Goal: Task Accomplishment & Management: Complete application form

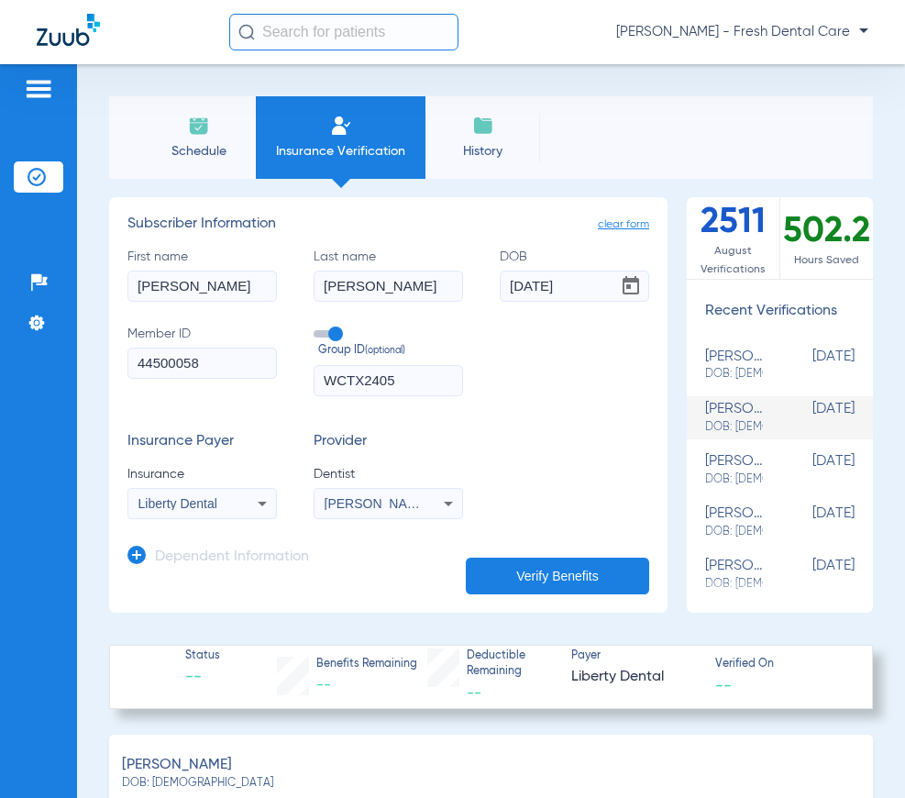
select select "page-width"
click at [381, 44] on input "text" at bounding box center [343, 32] width 229 height 37
drag, startPoint x: 182, startPoint y: 151, endPoint x: 61, endPoint y: 133, distance: 122.5
click at [70, 139] on div "Patients Insurance Verification Setup Help Center Settings Schedule Insurance V…" at bounding box center [452, 463] width 905 height 798
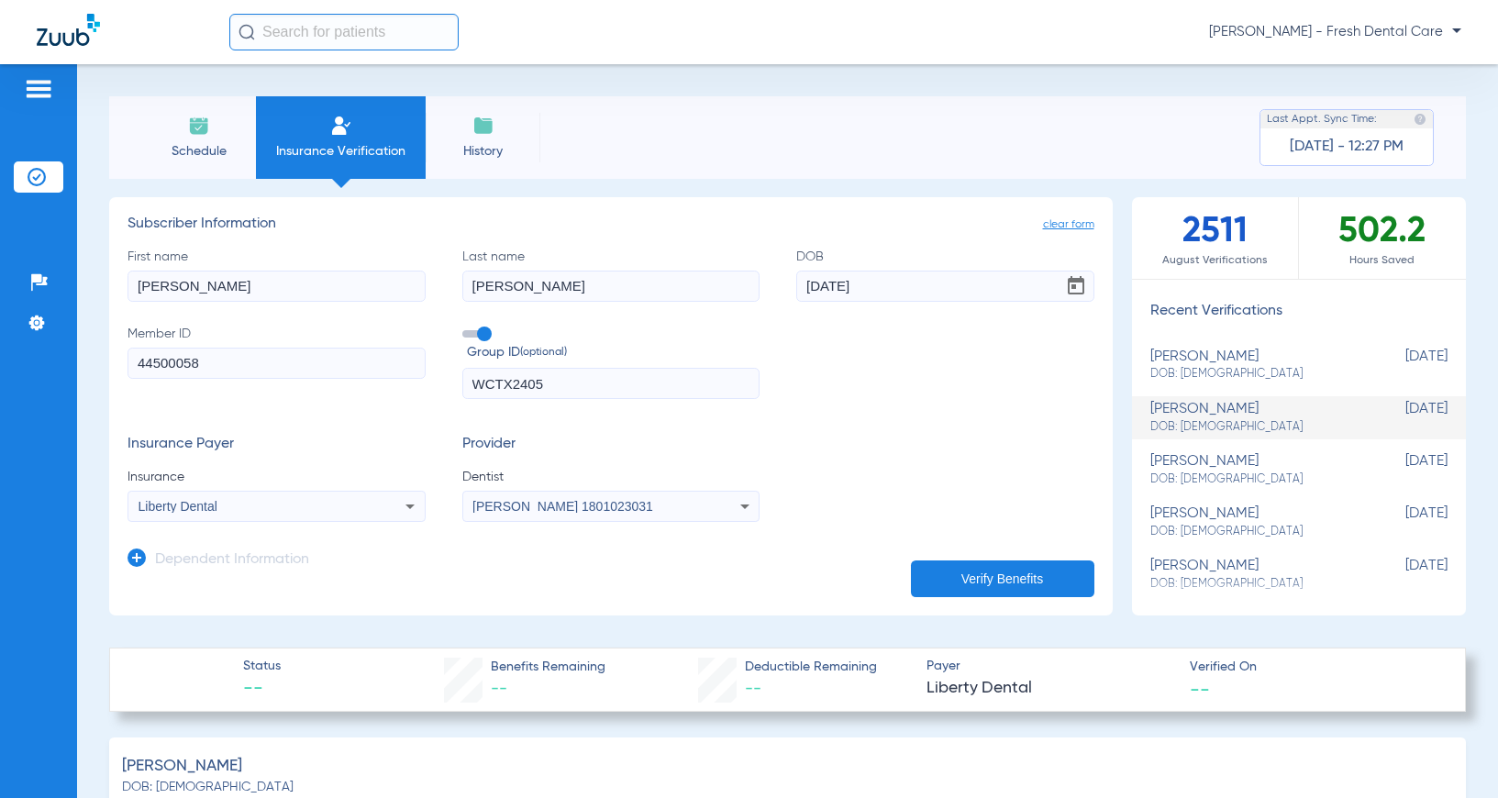
click at [873, 436] on div "Insurance Payer Insurance Liberty Dental Provider Dentist [PERSON_NAME] 1801023…" at bounding box center [611, 479] width 967 height 86
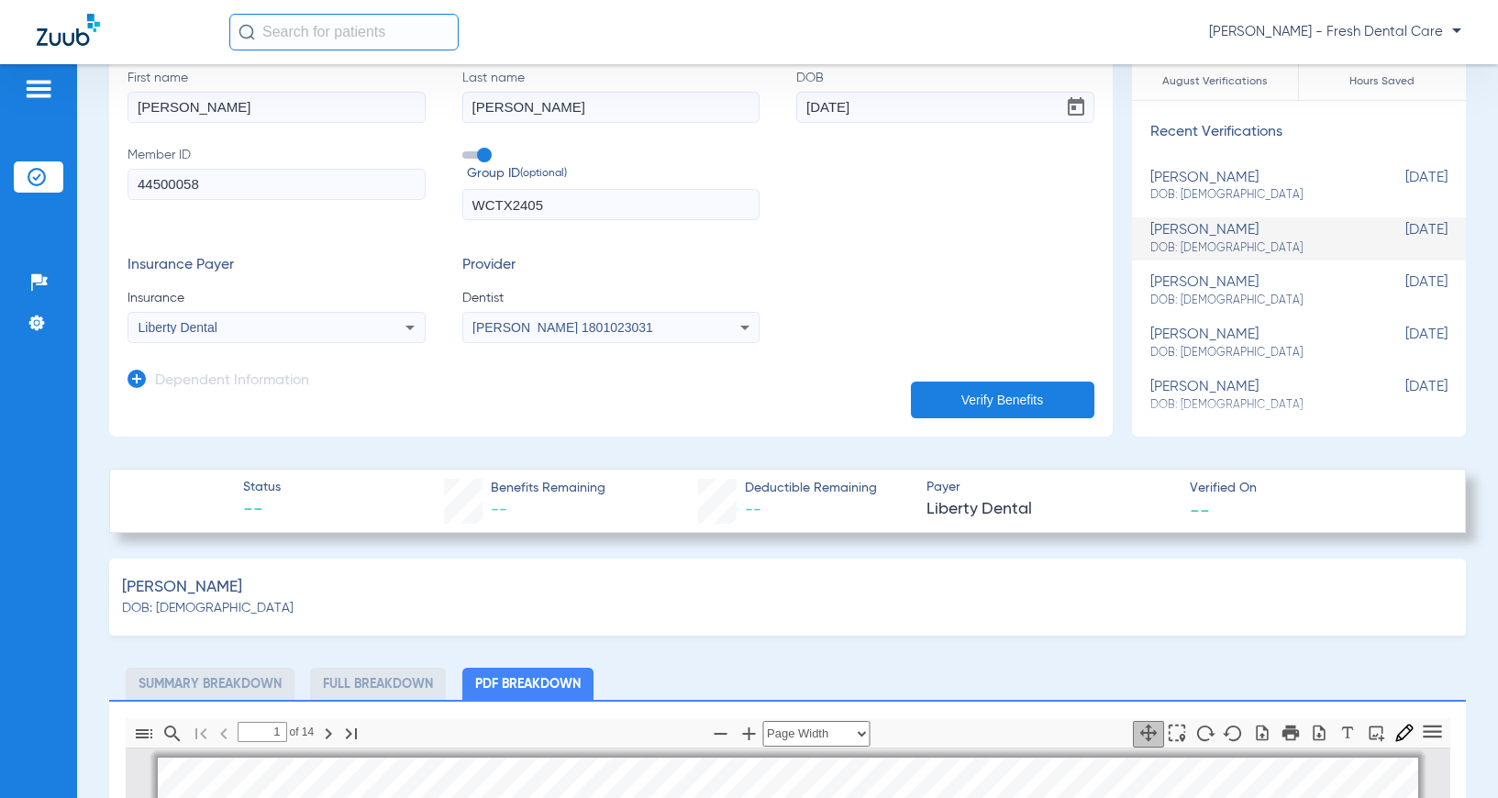
scroll to position [0, 0]
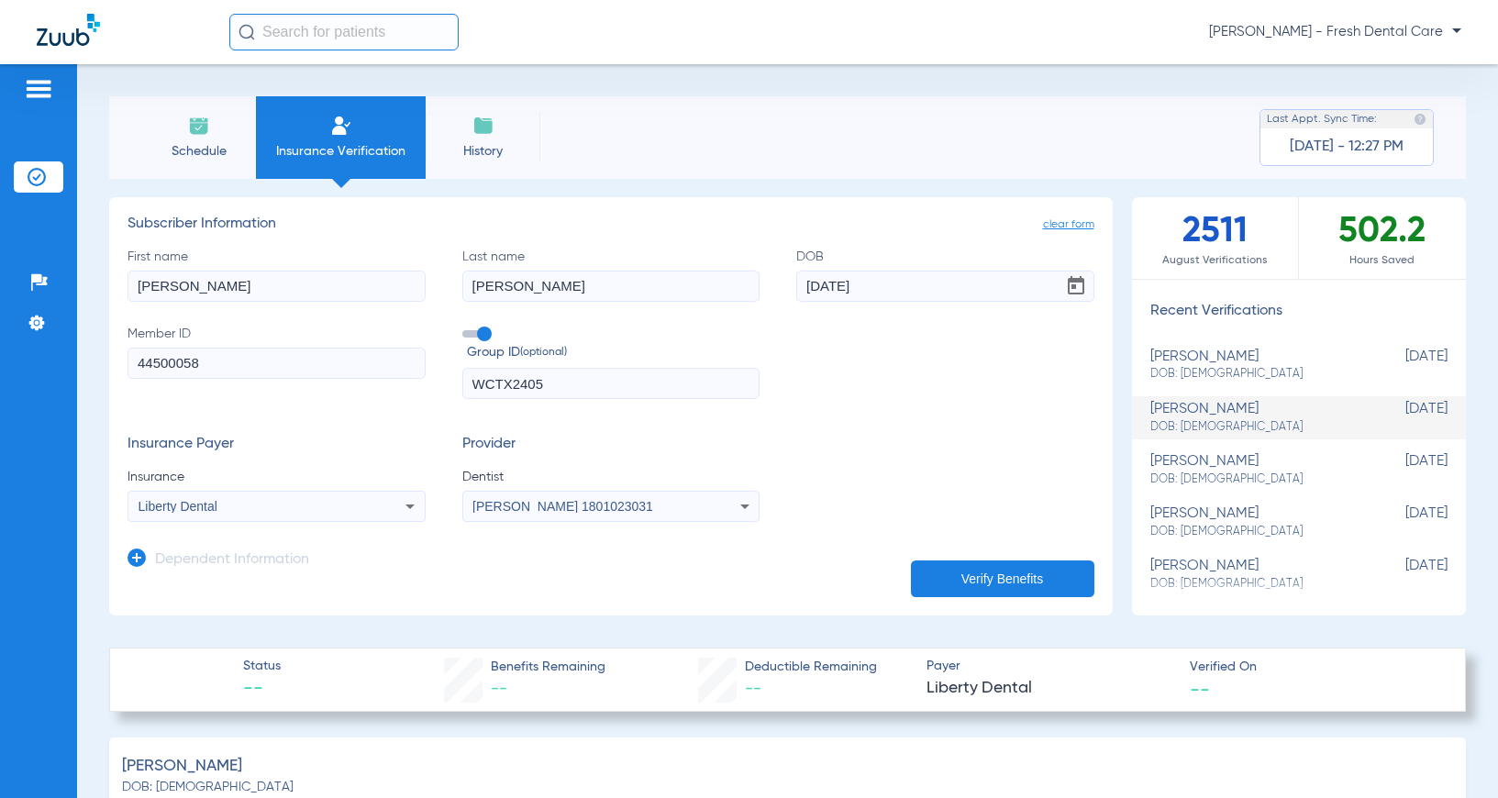
click at [273, 23] on input "text" at bounding box center [343, 32] width 229 height 37
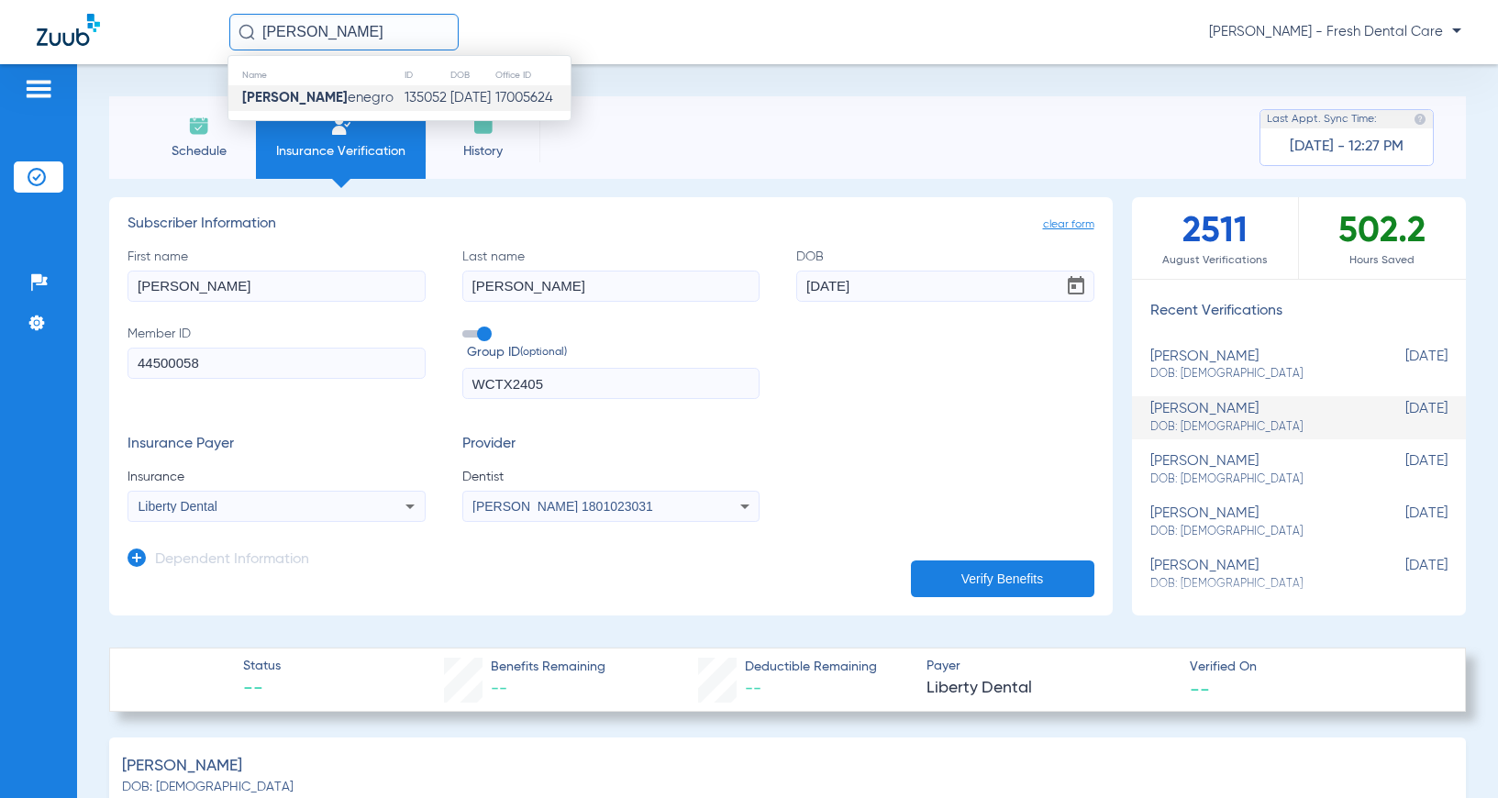
type input "[PERSON_NAME]"
click at [309, 105] on span "[PERSON_NAME] enegro" at bounding box center [317, 98] width 151 height 14
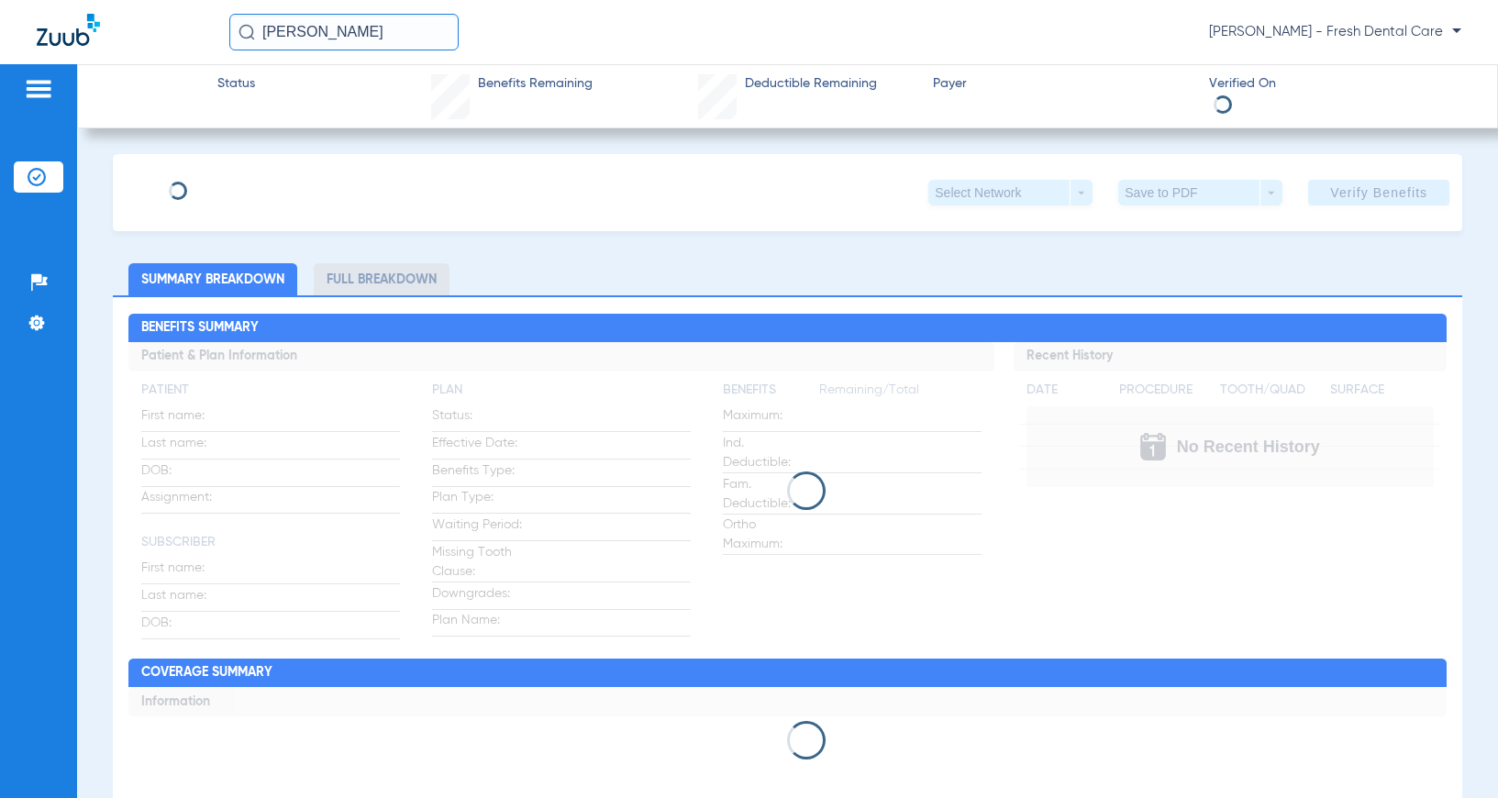
type input "[PERSON_NAME]"
type input "[DATE]"
type input "RYL369434"
type input "404556"
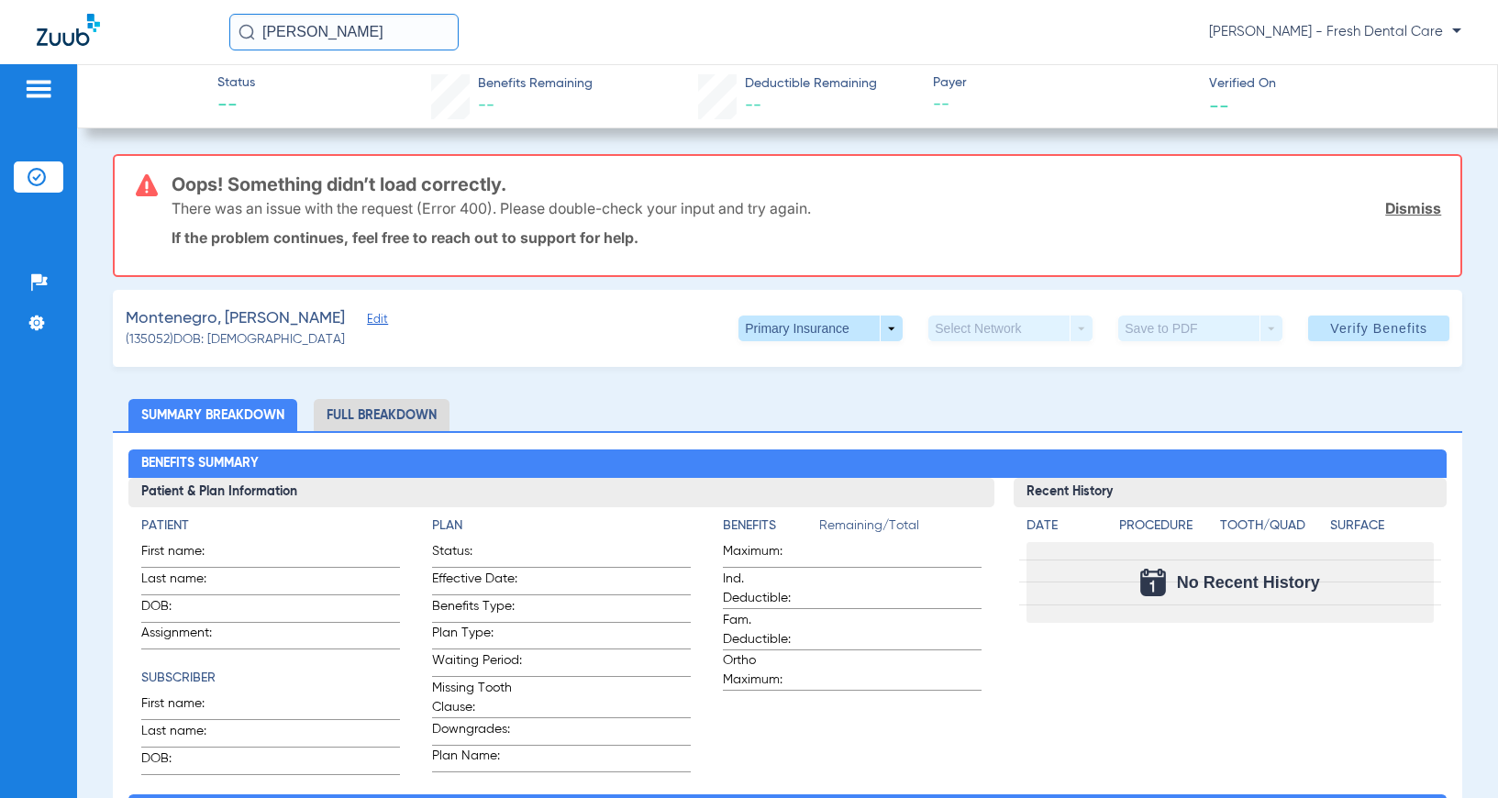
click at [367, 319] on span "Edit" at bounding box center [375, 321] width 17 height 17
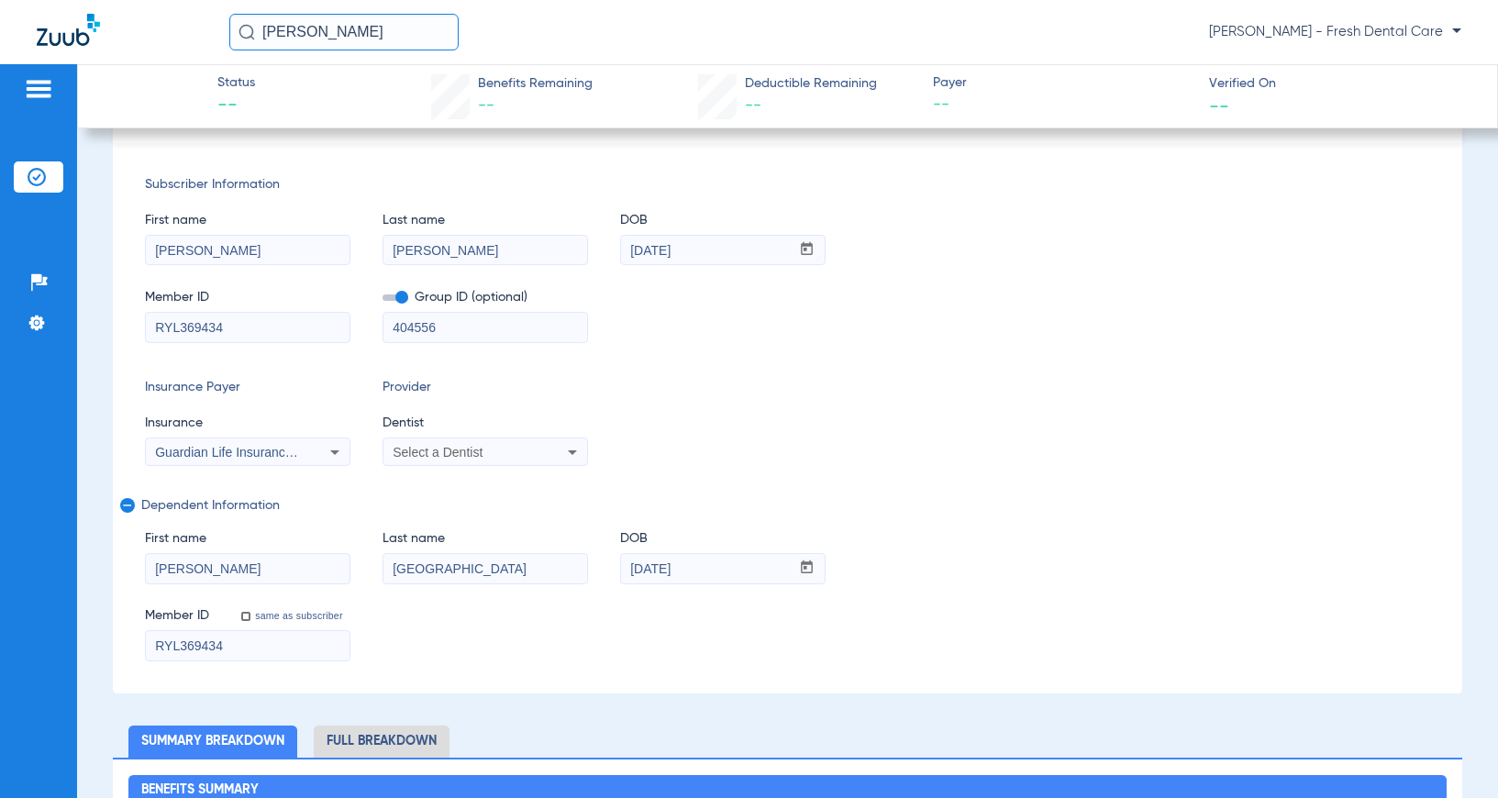
scroll to position [245, 0]
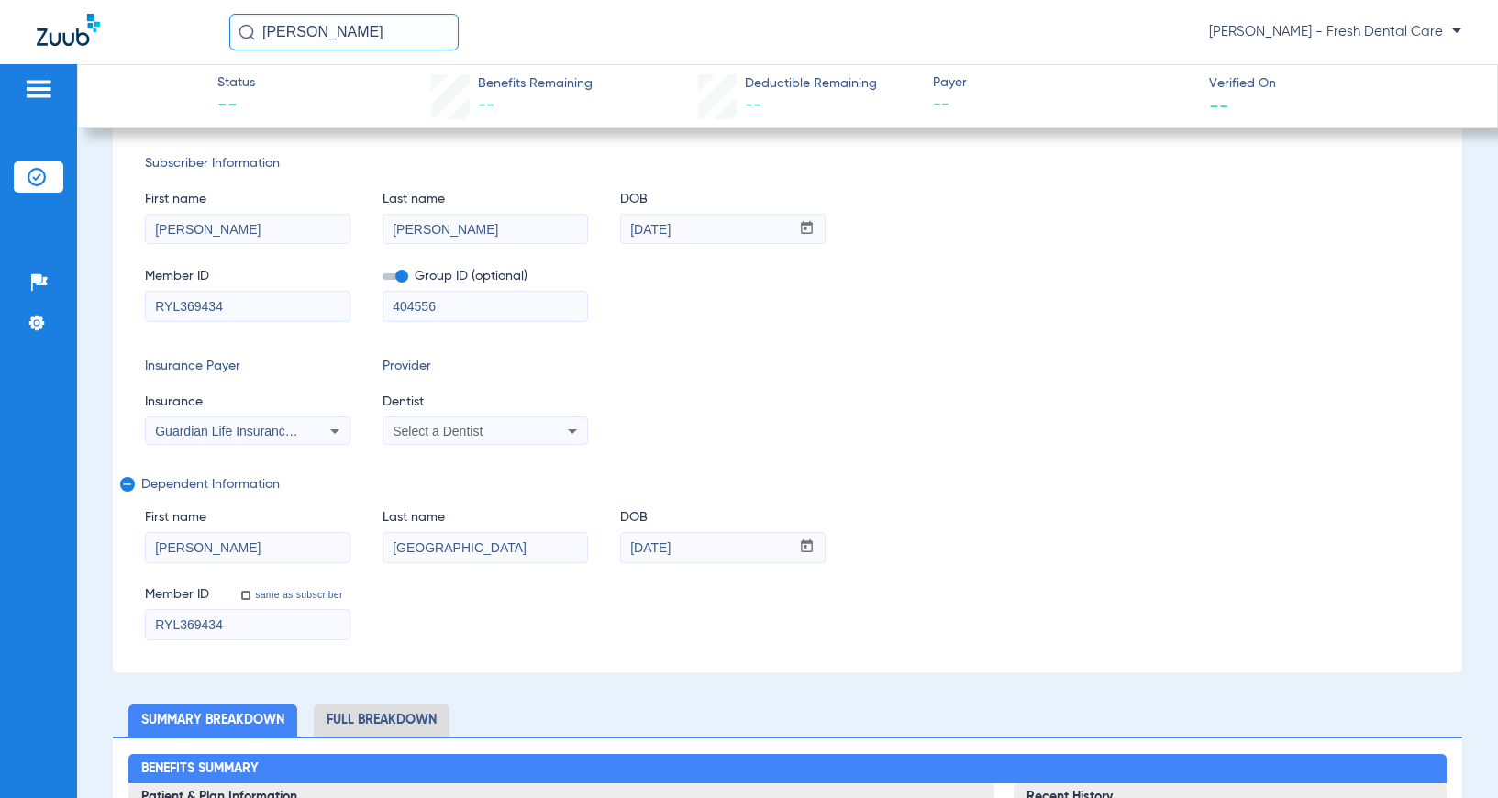
click at [489, 235] on input "[PERSON_NAME]" at bounding box center [485, 229] width 204 height 29
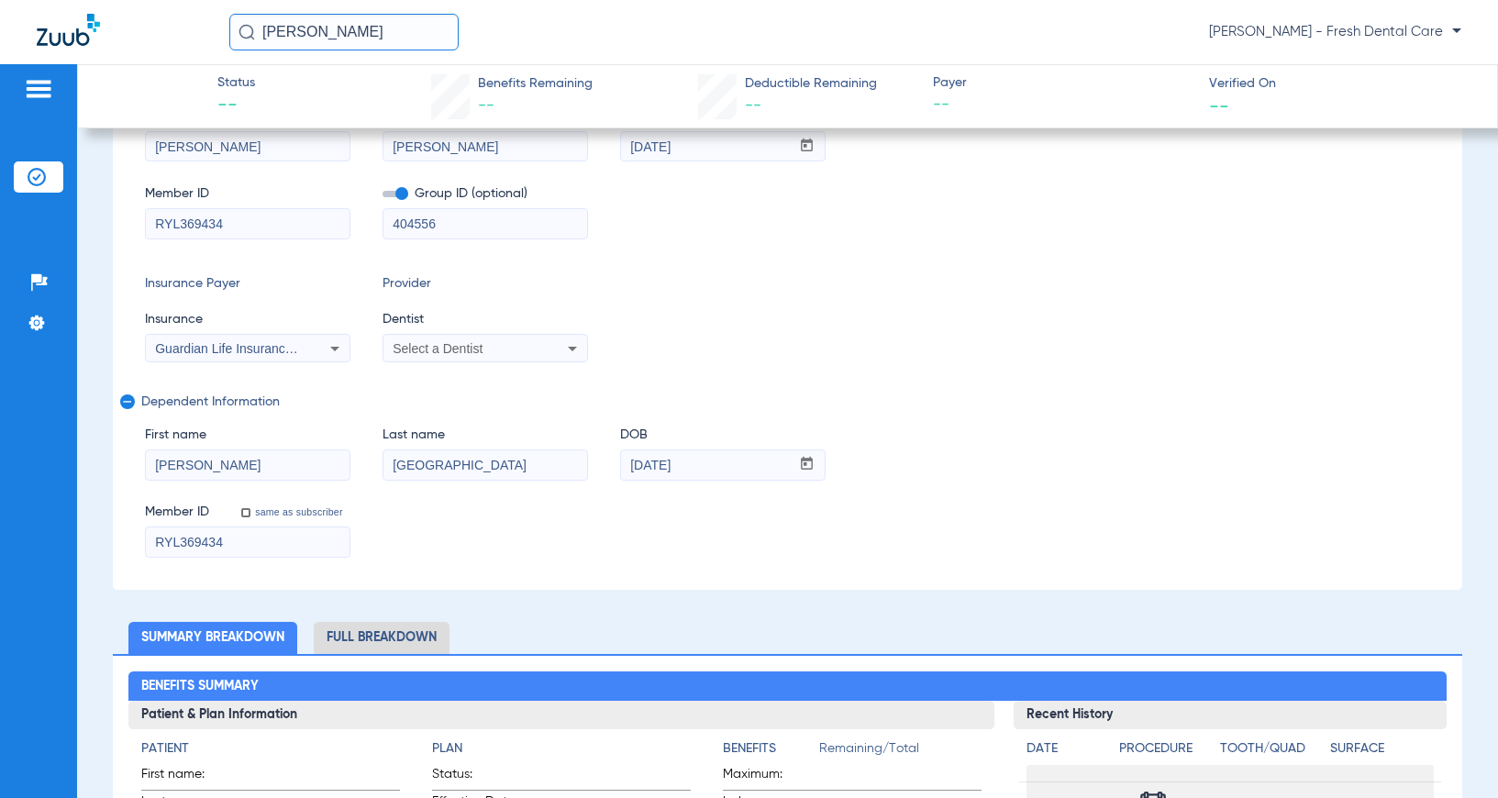
scroll to position [367, 0]
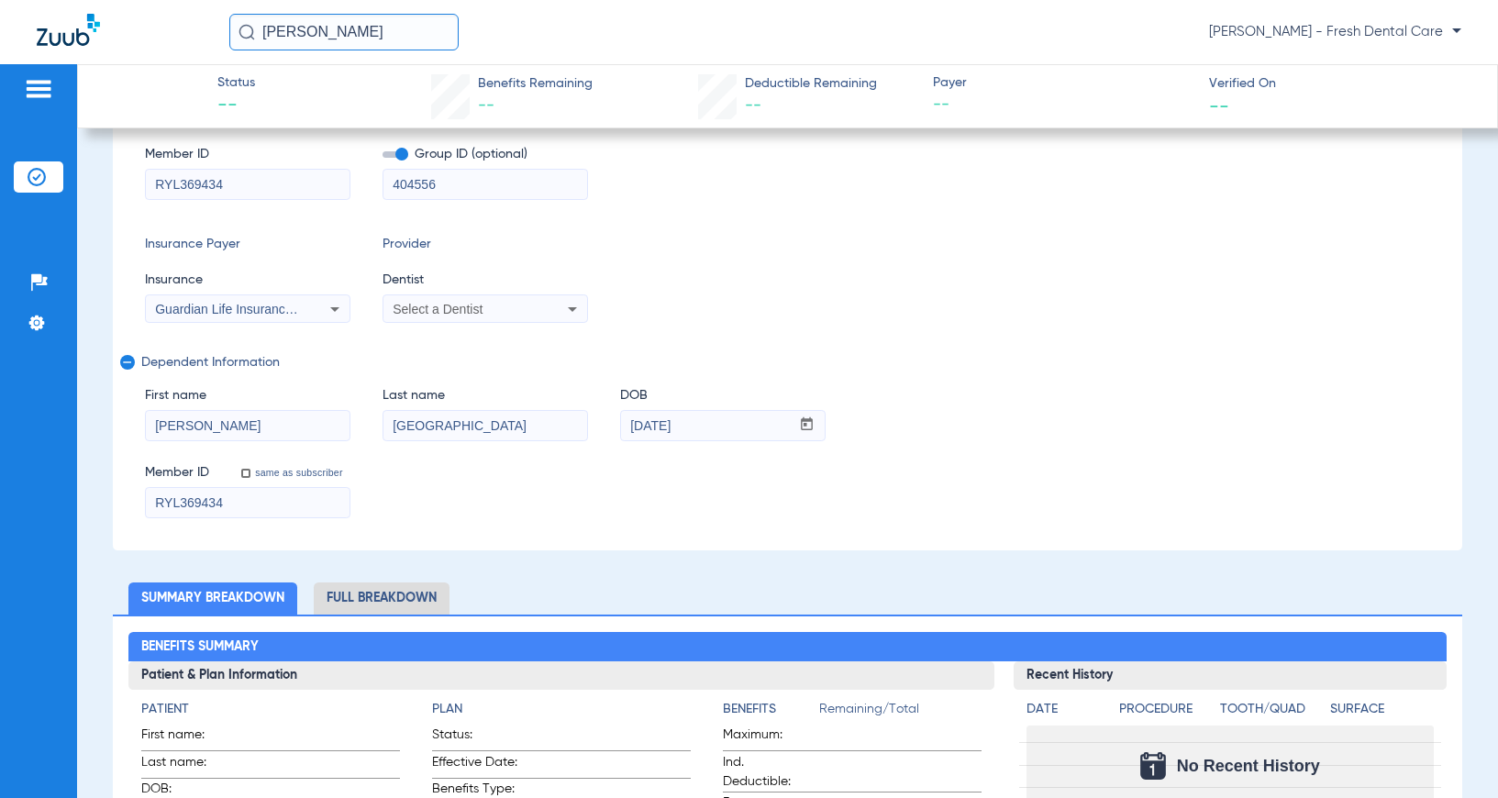
click at [486, 310] on div "Select a Dentist" at bounding box center [467, 309] width 148 height 13
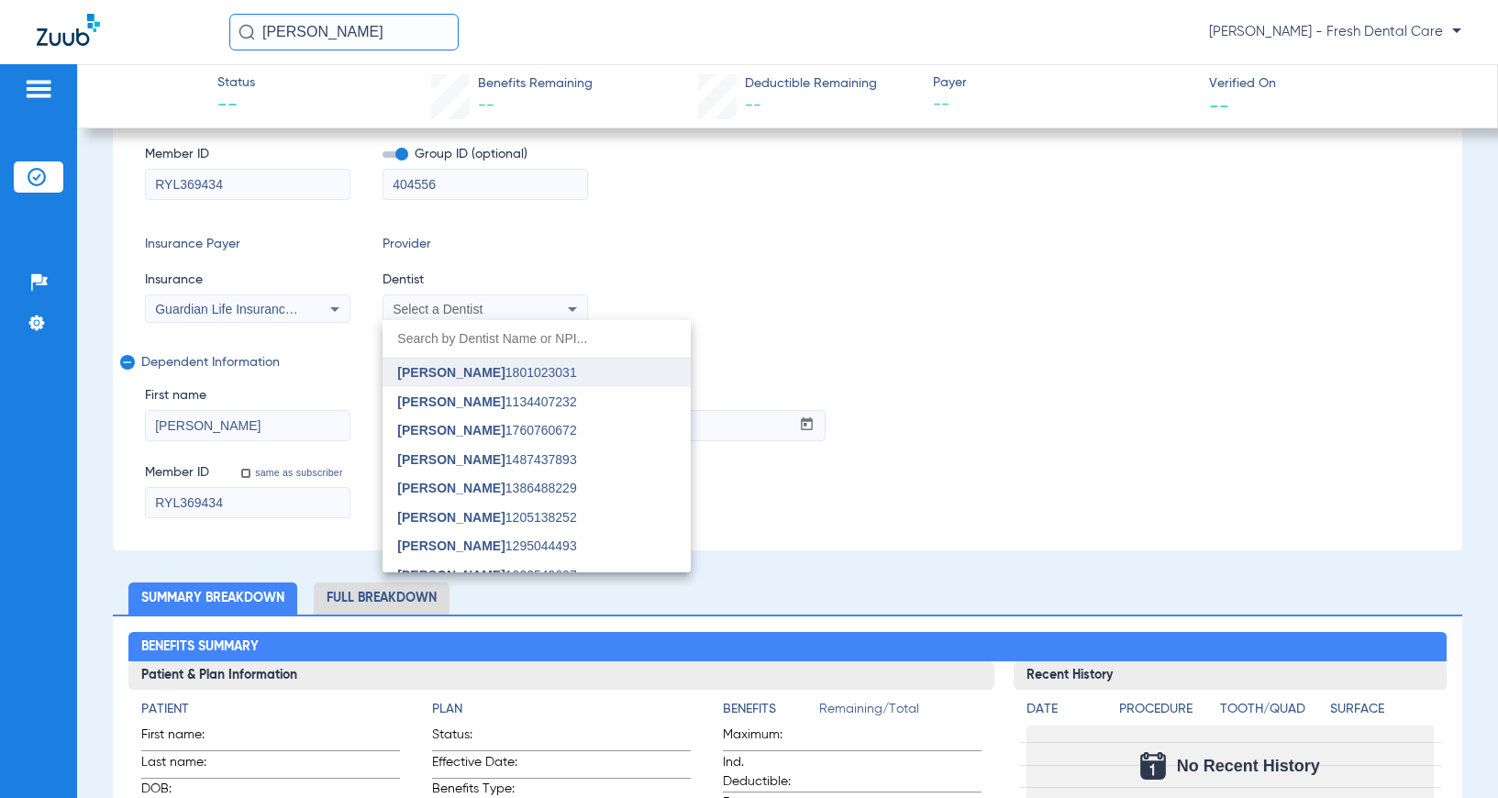
click at [483, 369] on span "[PERSON_NAME]" at bounding box center [450, 372] width 107 height 15
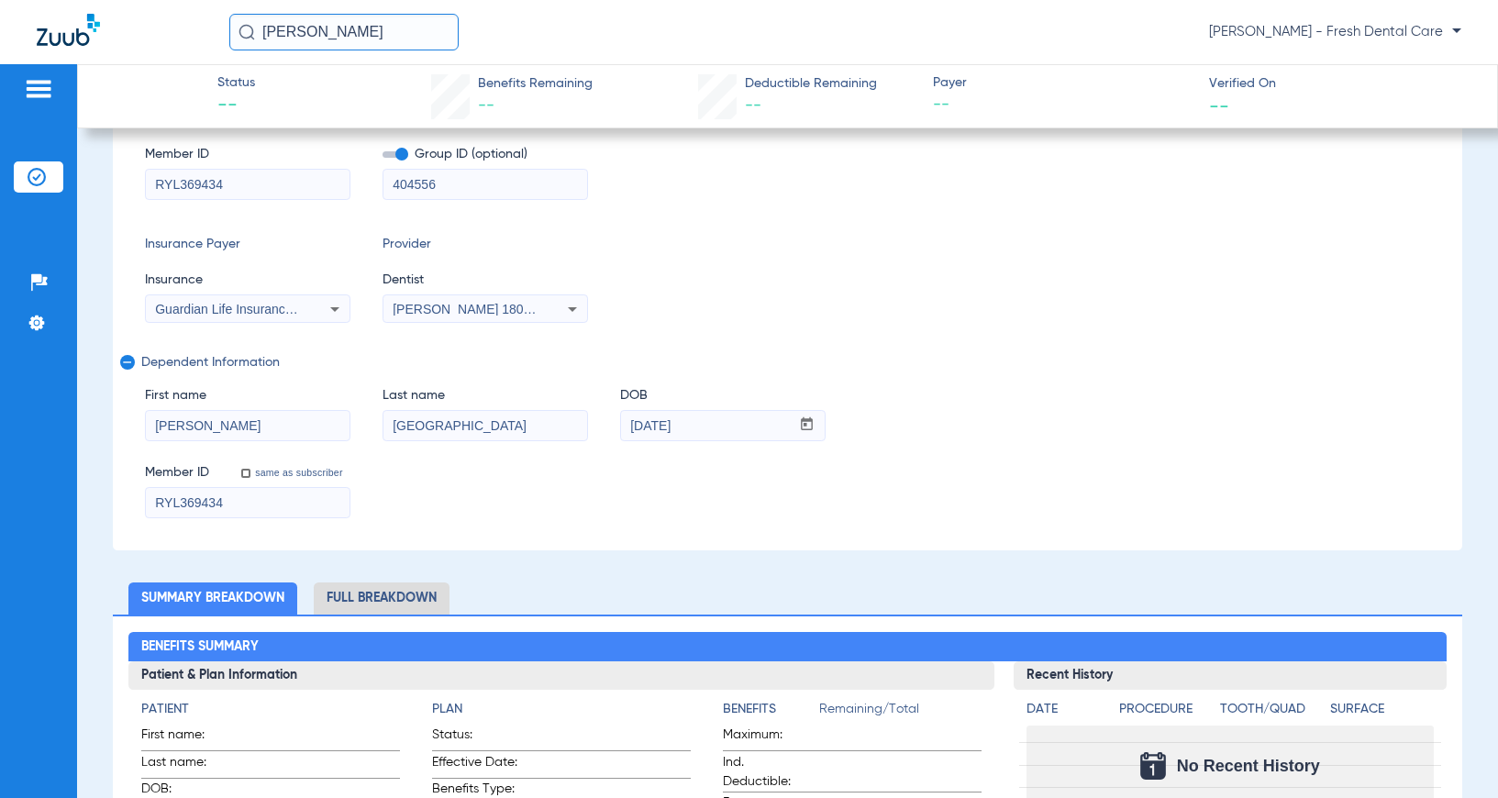
click at [583, 224] on div "Subscriber Information First name [PERSON_NAME] Last name [PERSON_NAME] DOB mm …" at bounding box center [788, 275] width 1350 height 550
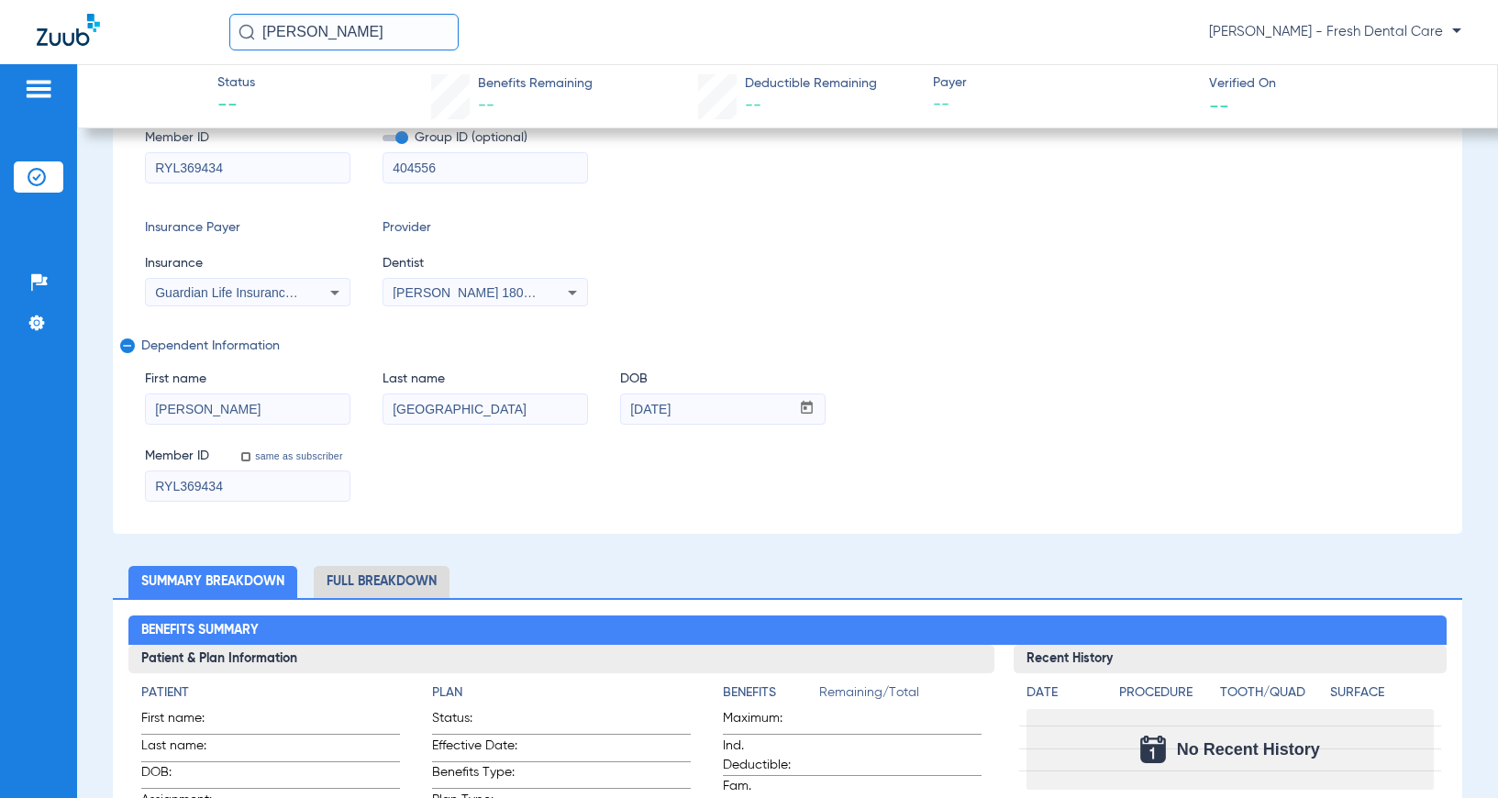
scroll to position [122, 0]
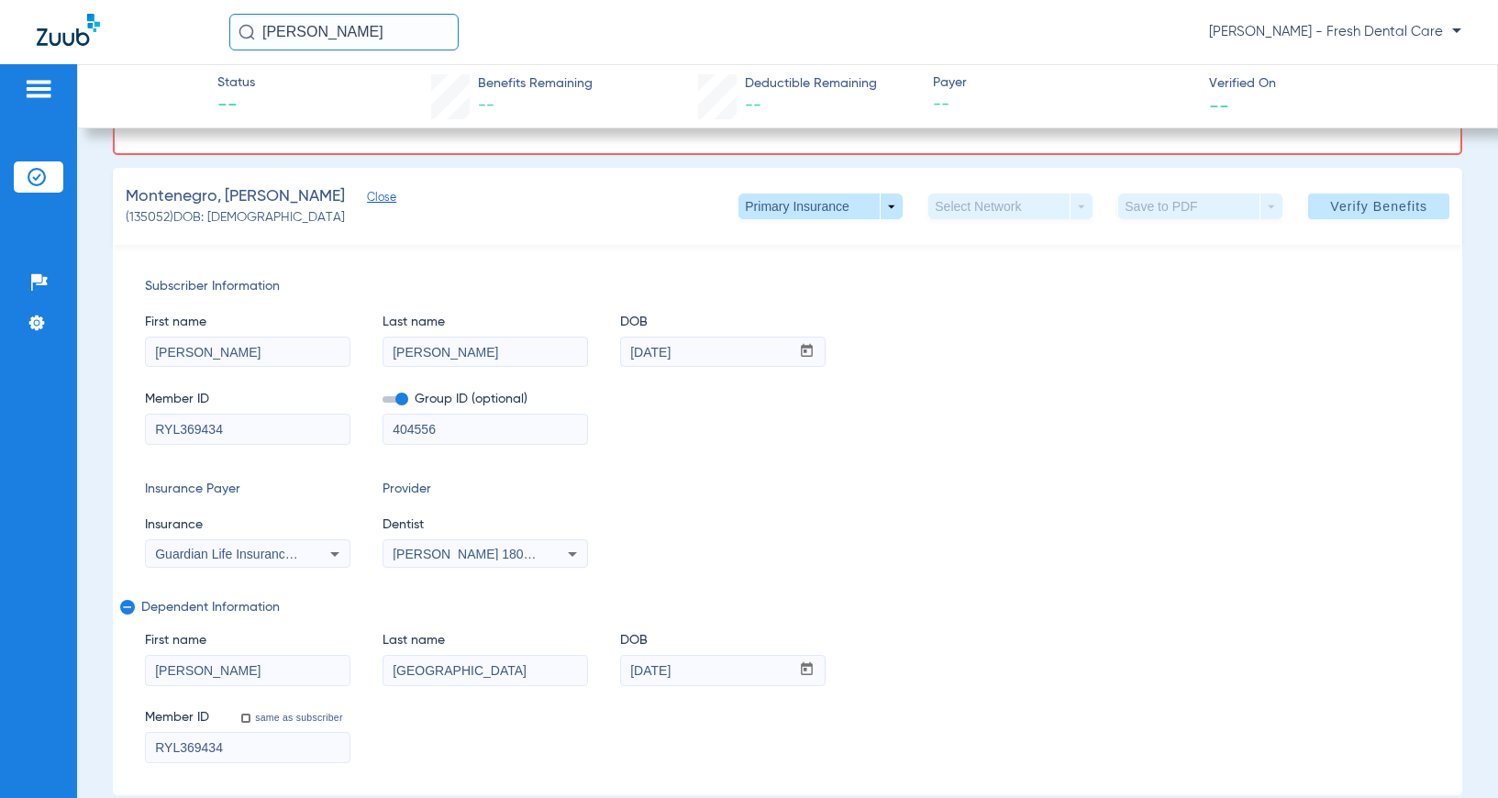
click at [463, 350] on input "[PERSON_NAME]" at bounding box center [485, 352] width 204 height 29
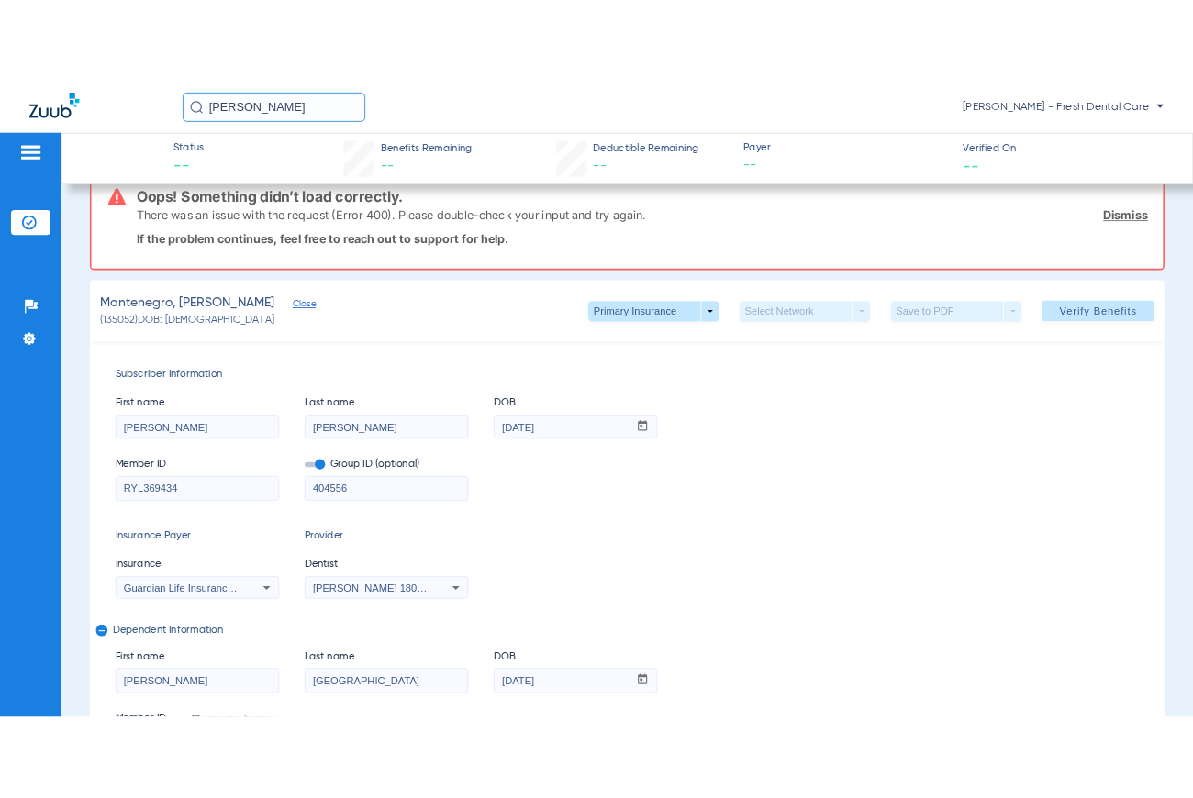
scroll to position [0, 0]
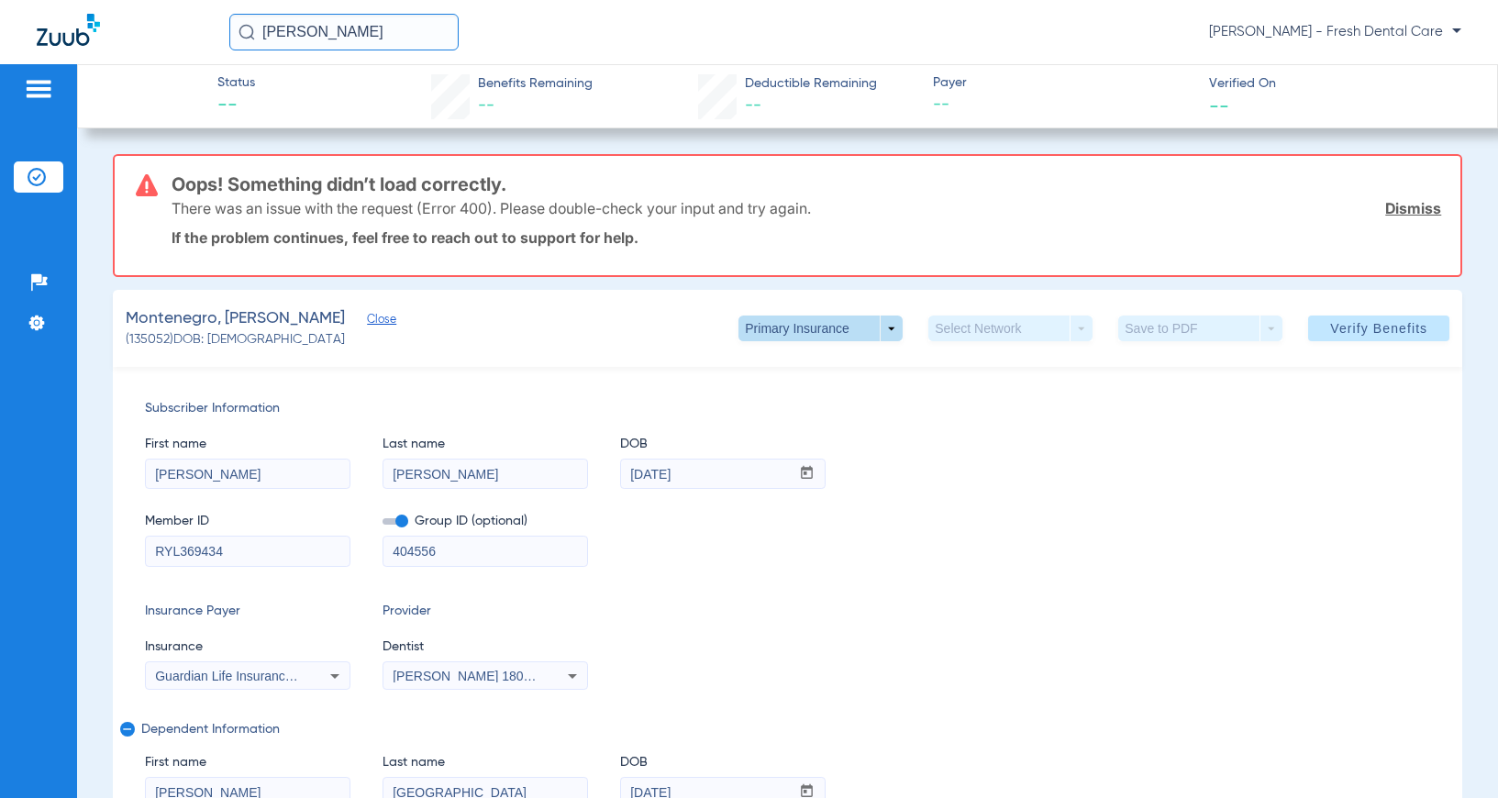
type input "[PERSON_NAME]"
click at [858, 335] on span at bounding box center [820, 329] width 164 height 26
click at [904, 416] on div at bounding box center [749, 399] width 1498 height 798
click at [904, 211] on link "Dismiss" at bounding box center [1413, 208] width 56 height 18
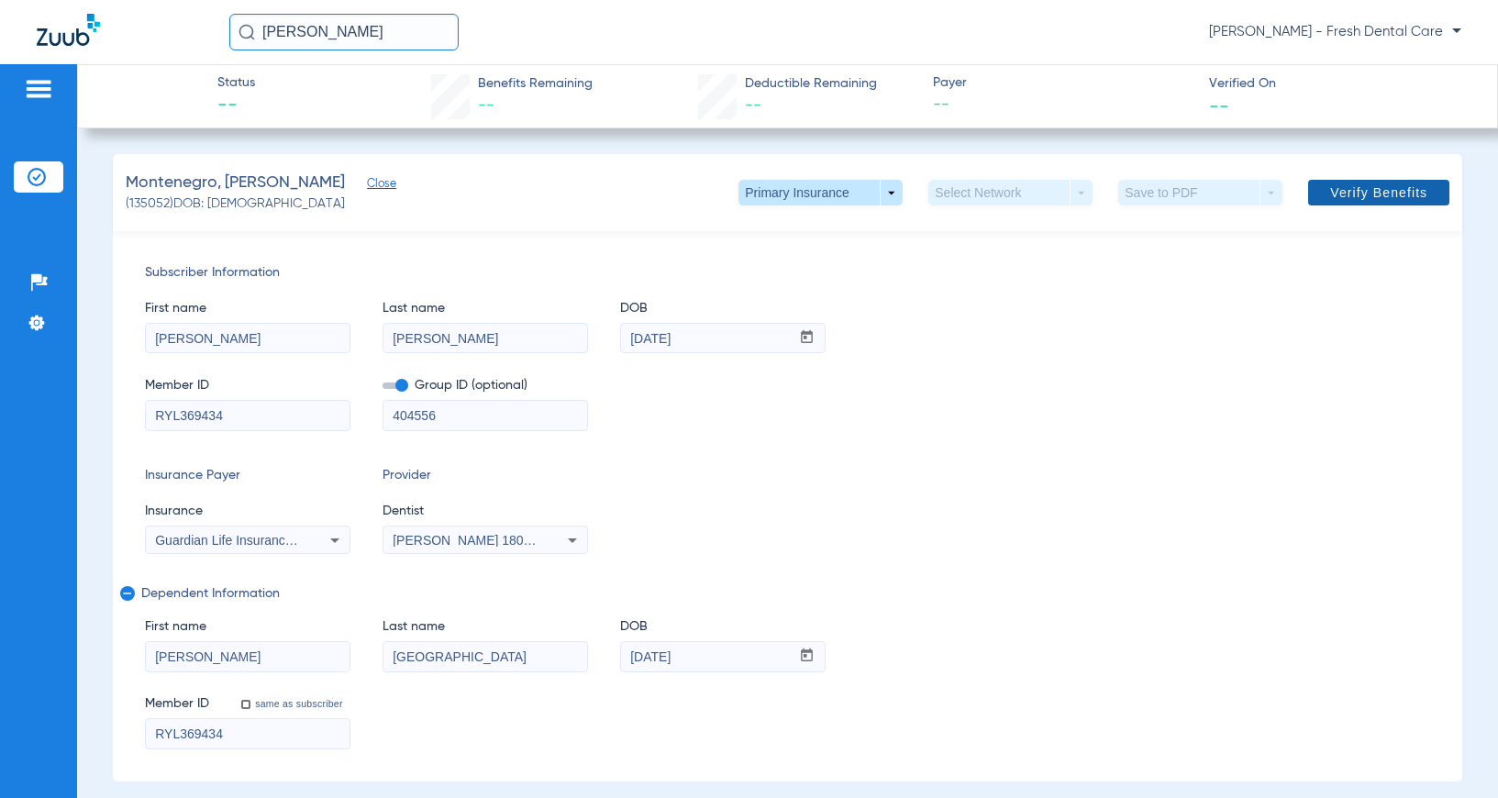
click at [904, 196] on span "Verify Benefits" at bounding box center [1378, 192] width 97 height 15
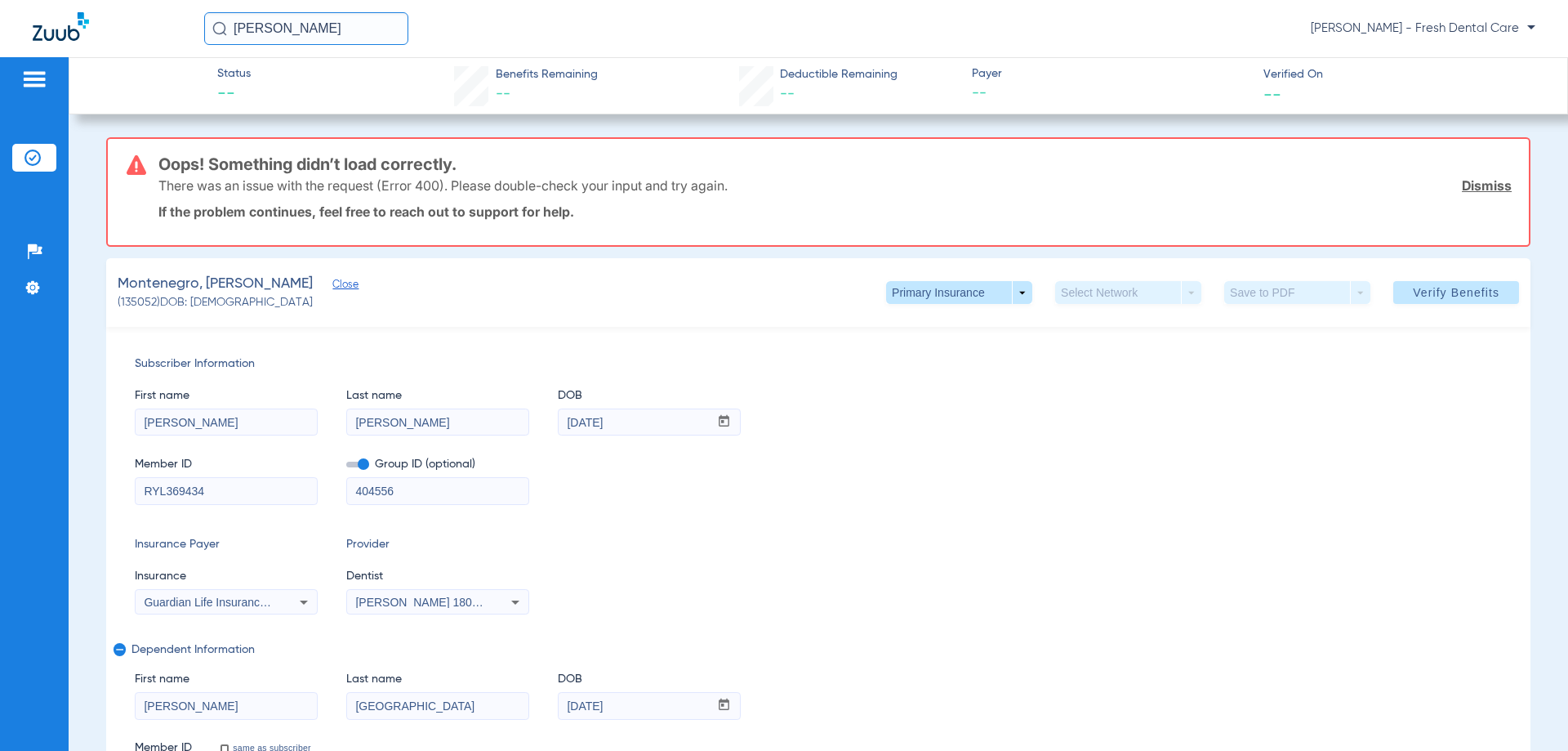
click at [805, 192] on link "Dismiss" at bounding box center [1487, 185] width 50 height 16
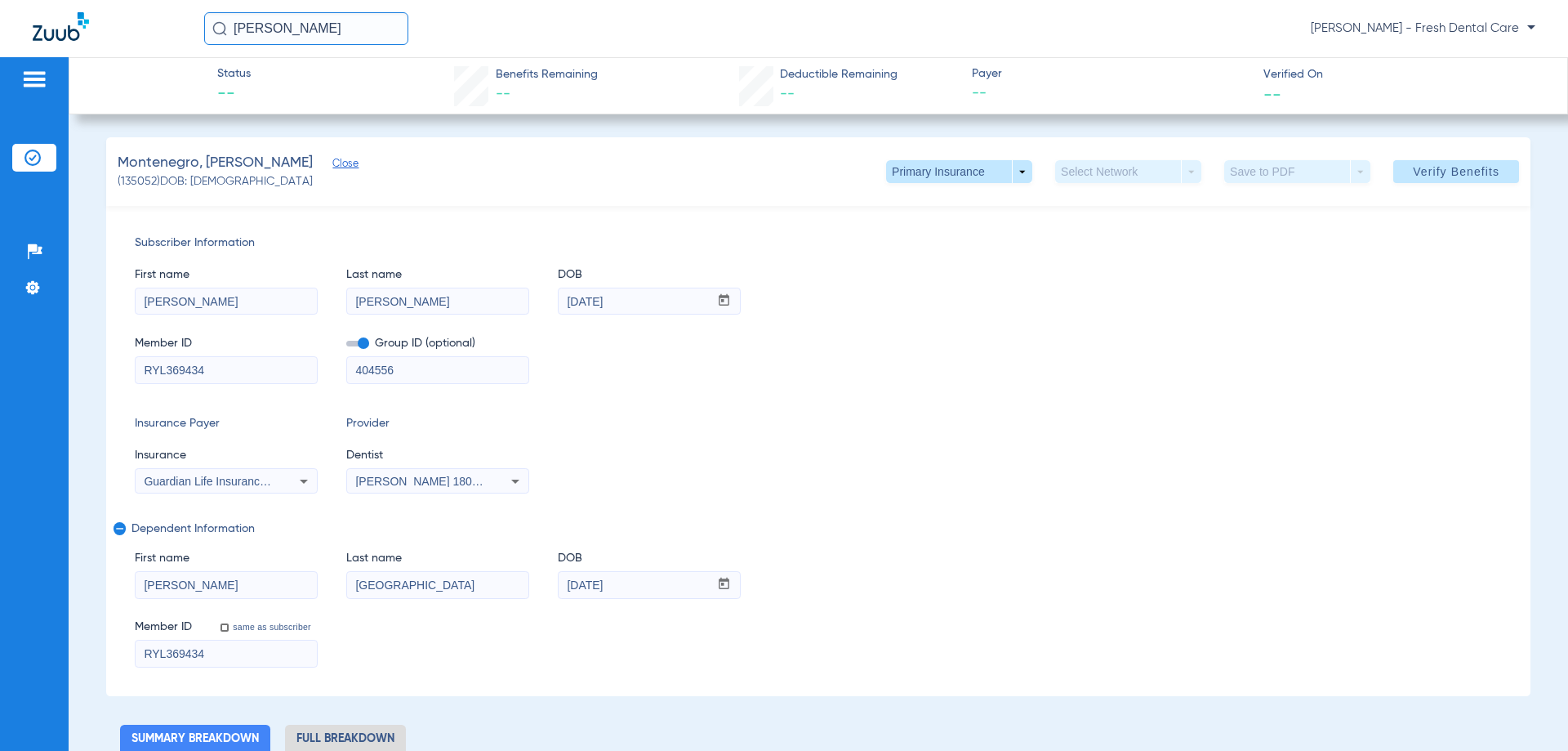
click at [805, 648] on div "Member ID same as subscriber RYL369434" at bounding box center [818, 636] width 1368 height 63
click at [805, 645] on div "Member ID same as subscriber RYL369434" at bounding box center [818, 636] width 1368 height 63
click at [805, 374] on div "Member ID RYL369434 Group ID (optional) 404556" at bounding box center [818, 352] width 1368 height 63
click at [27, 157] on img at bounding box center [33, 158] width 16 height 16
